Goal: Information Seeking & Learning: Learn about a topic

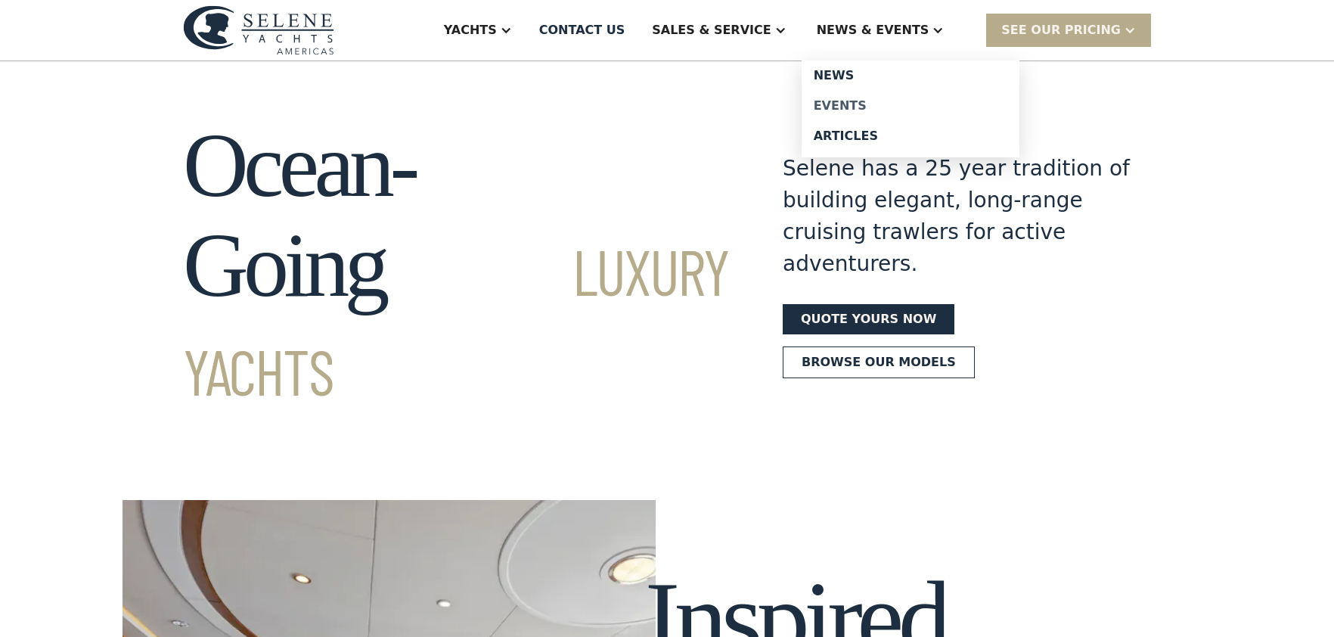
click at [867, 103] on div "Events" at bounding box center [911, 106] width 194 height 12
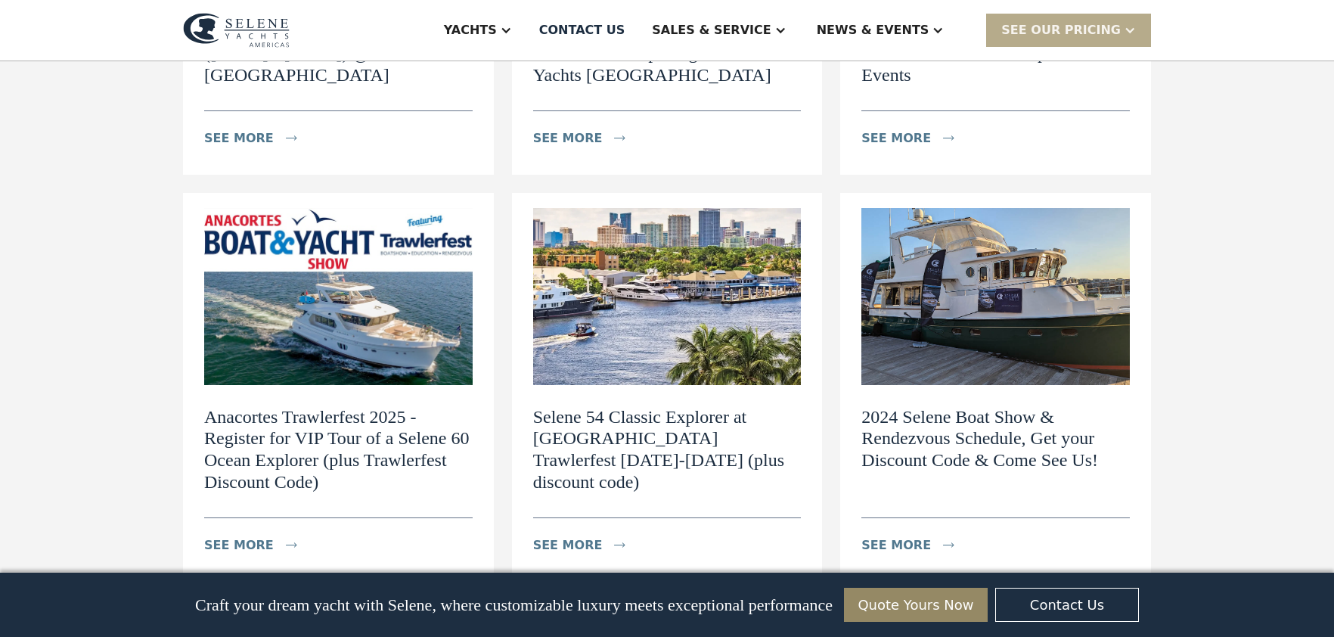
scroll to position [868, 0]
click at [891, 129] on div "see more" at bounding box center [896, 138] width 70 height 18
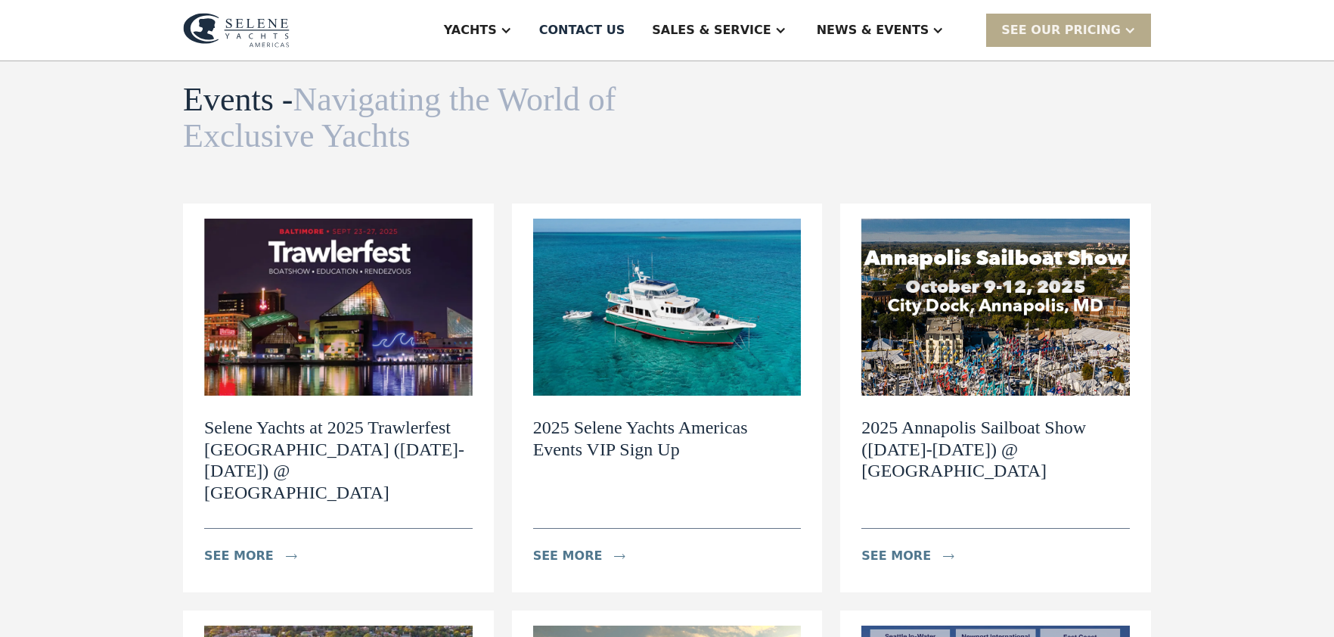
scroll to position [0, 0]
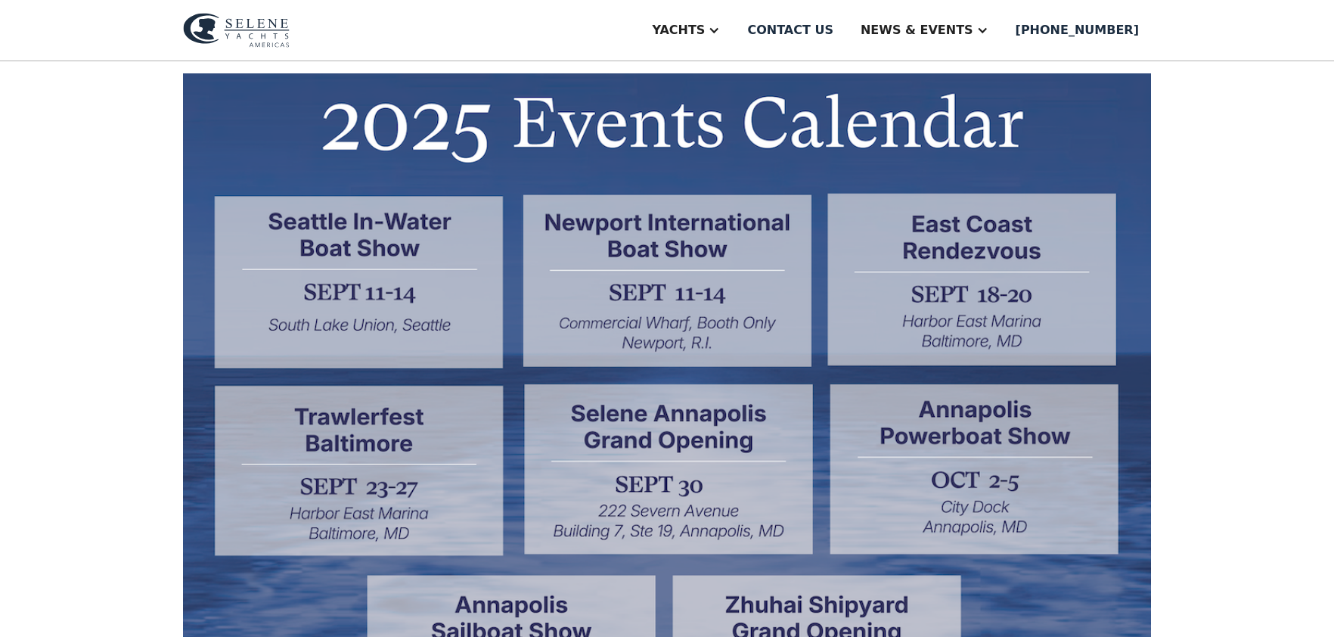
scroll to position [436, 0]
click at [939, 290] on img at bounding box center [667, 502] width 968 height 859
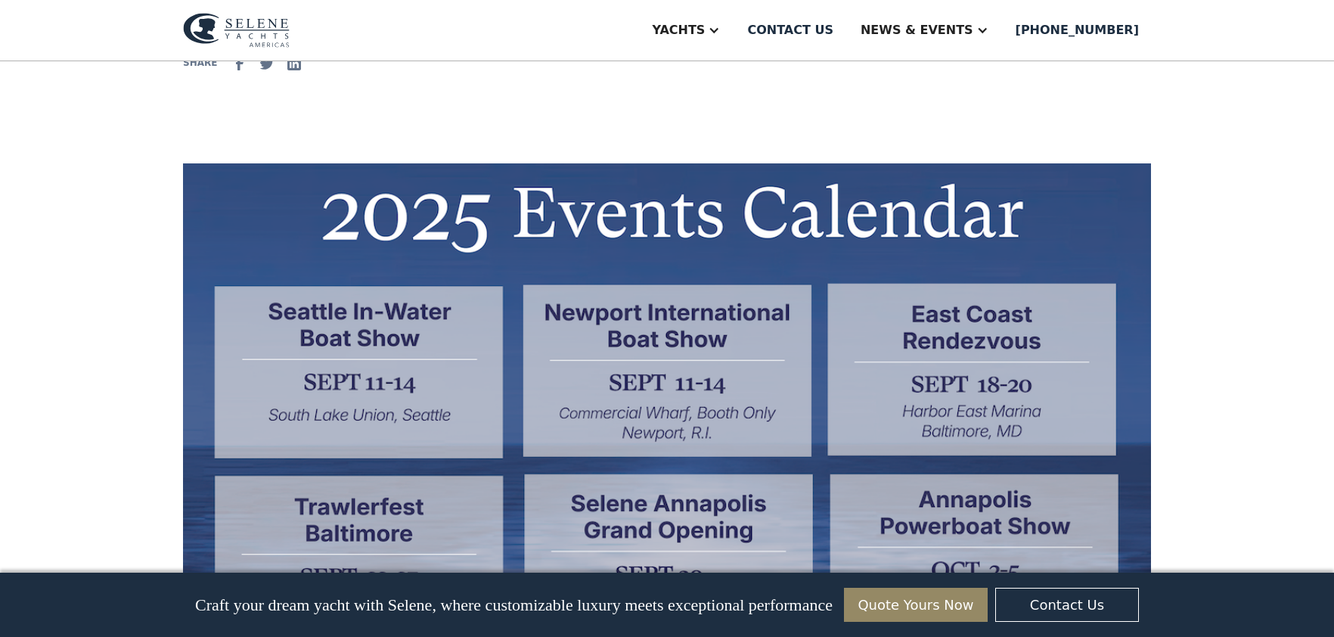
scroll to position [0, 0]
